Goal: Navigation & Orientation: Find specific page/section

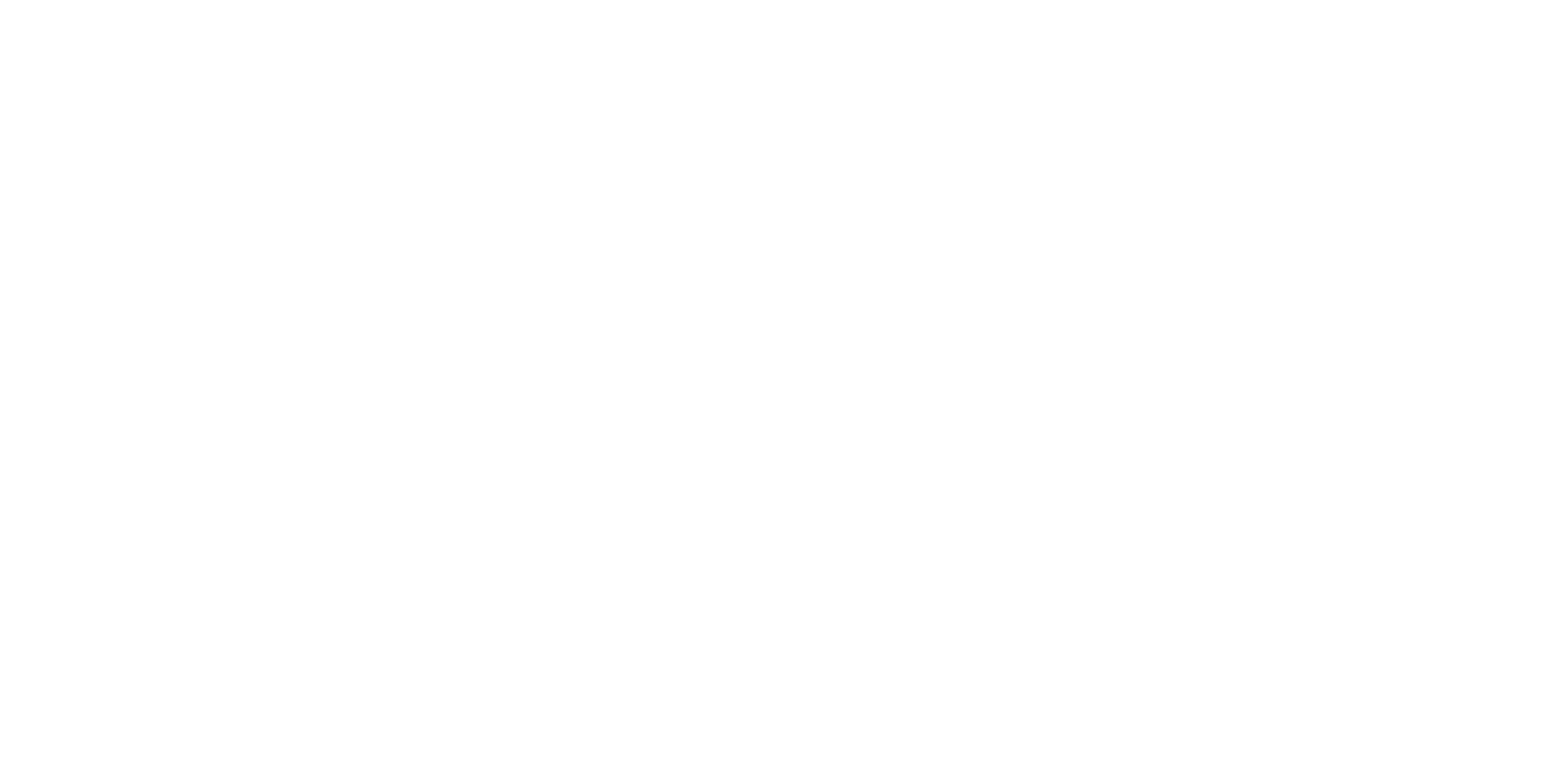
scroll to position [1, 0]
drag, startPoint x: 1555, startPoint y: 103, endPoint x: 1552, endPoint y: 238, distance: 135.0
click at [1552, 238] on html "Skip to content ****** Bestsellers Summer Summer Vibes Summer Garden Hello Suns…" at bounding box center [778, 391] width 1555 height 783
